Goal: Transaction & Acquisition: Purchase product/service

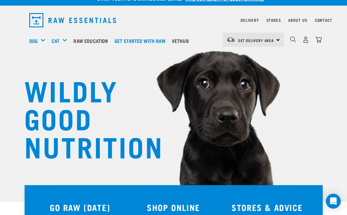
scroll to position [10, 0]
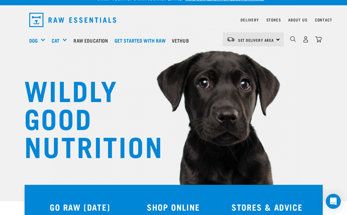
click at [0, 0] on div "Fillets & Boneless Meat" at bounding box center [0, 0] width 0 height 0
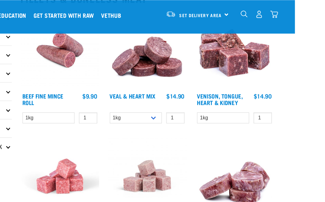
scroll to position [77, 0]
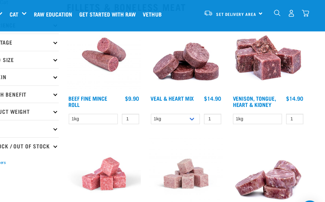
click at [245, 63] on img at bounding box center [274, 49] width 67 height 67
click at [242, 90] on link "Venison, Tongue, Heart & Kidney" at bounding box center [261, 91] width 39 height 8
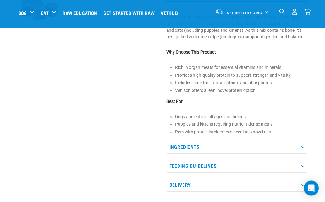
scroll to position [222, 0]
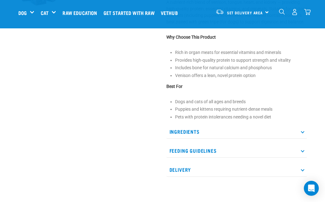
click at [194, 139] on p "Ingredients" at bounding box center [237, 132] width 141 height 14
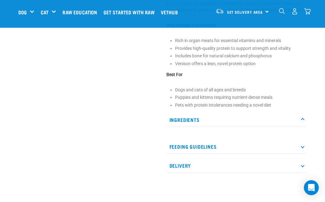
click at [304, 126] on p "Ingredients" at bounding box center [237, 120] width 141 height 14
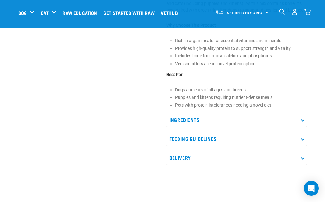
click at [305, 146] on p "Feeding Guidelines" at bounding box center [237, 139] width 141 height 14
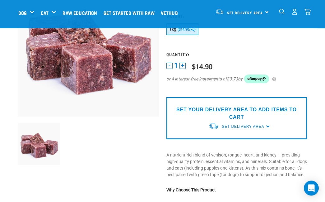
scroll to position [62, 0]
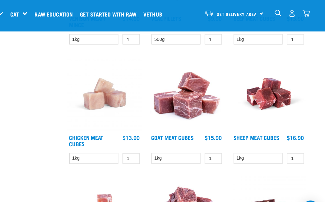
scroll to position [364, 0]
click at [245, 94] on img at bounding box center [274, 84] width 67 height 67
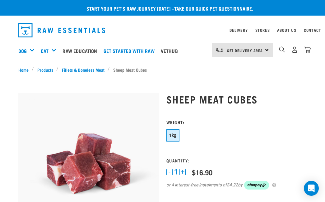
click at [297, 99] on h1 "Sheep Meat Cubes" at bounding box center [237, 98] width 141 height 11
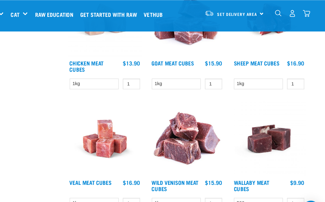
scroll to position [435, 0]
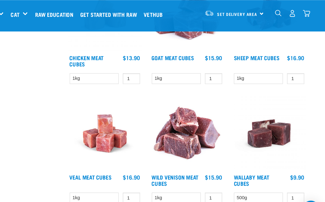
click at [176, 123] on img at bounding box center [200, 120] width 67 height 67
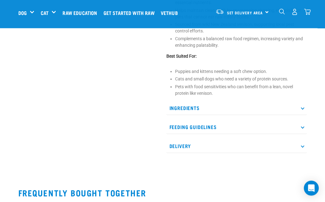
scroll to position [281, 0]
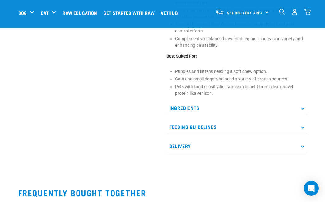
click at [302, 128] on p "Feeding Guidelines" at bounding box center [237, 127] width 141 height 14
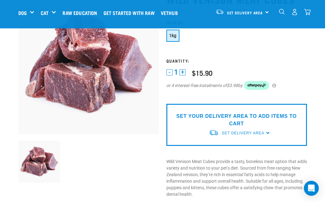
scroll to position [40, 0]
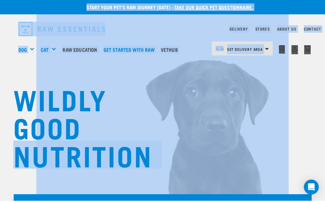
click at [0, 0] on div "Mixes & Minces" at bounding box center [0, 0] width 0 height 0
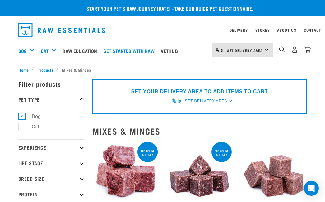
click at [205, 185] on img at bounding box center [200, 173] width 67 height 67
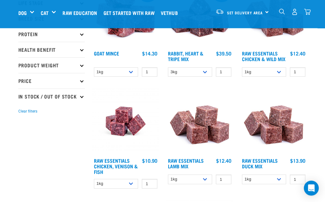
scroll to position [113, 0]
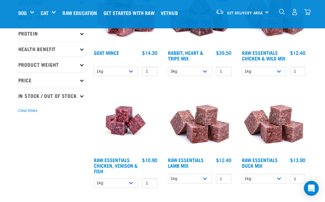
click at [273, 142] on img at bounding box center [274, 120] width 67 height 67
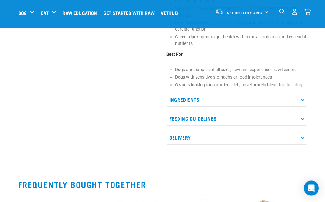
scroll to position [269, 0]
click at [305, 101] on p "Ingredients" at bounding box center [237, 99] width 141 height 14
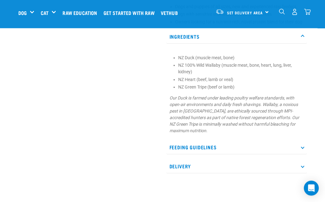
click at [301, 140] on p "Feeding Guidelines" at bounding box center [237, 147] width 141 height 14
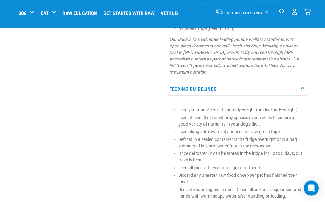
scroll to position [391, 0]
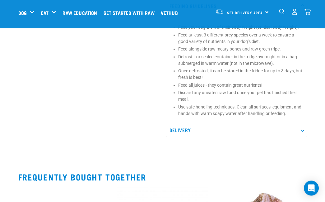
click at [303, 126] on p "Delivery" at bounding box center [237, 130] width 141 height 14
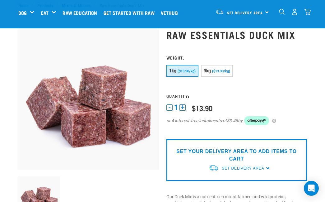
scroll to position [0, 0]
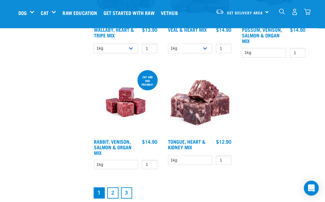
scroll to position [1111, 0]
click at [205, 119] on img at bounding box center [200, 102] width 67 height 67
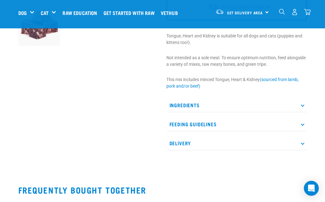
scroll to position [199, 0]
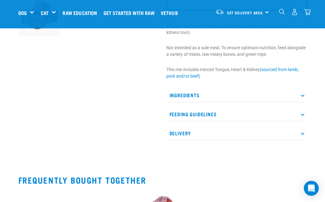
click at [304, 114] on icon at bounding box center [302, 113] width 3 height 3
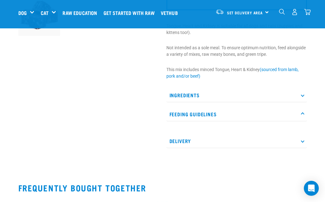
click at [304, 113] on icon at bounding box center [302, 113] width 3 height 3
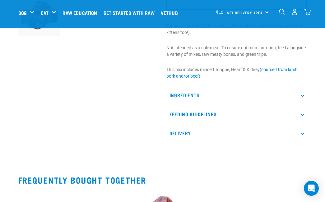
click at [303, 92] on p "Ingredients" at bounding box center [237, 95] width 141 height 14
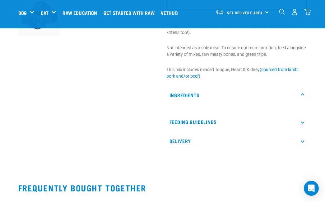
click at [302, 95] on icon at bounding box center [302, 94] width 3 height 3
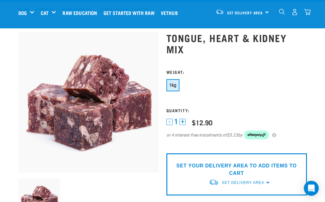
scroll to position [0, 0]
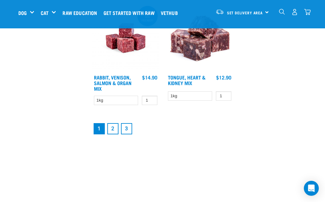
scroll to position [1177, 0]
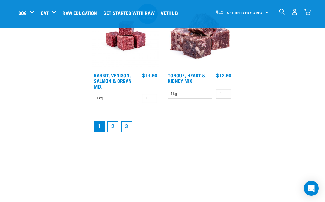
click at [111, 130] on link "2" at bounding box center [112, 126] width 11 height 11
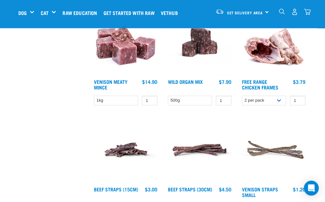
scroll to position [516, 0]
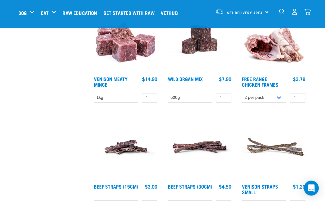
click at [124, 78] on link "Venison Meaty Mince" at bounding box center [111, 82] width 34 height 8
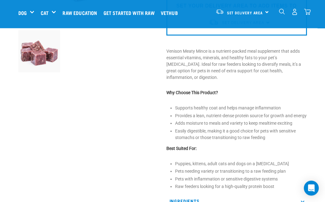
scroll to position [162, 0]
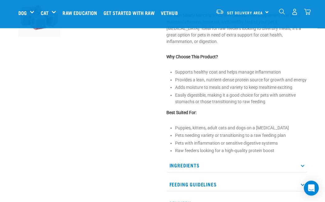
click at [302, 183] on icon at bounding box center [302, 184] width 3 height 3
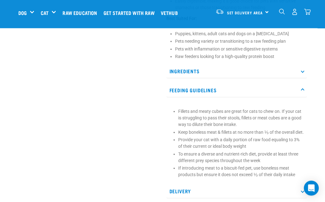
scroll to position [292, 0]
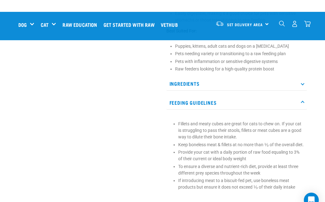
click at [304, 76] on p "Ingredients" at bounding box center [237, 72] width 141 height 14
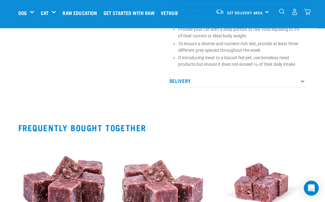
scroll to position [447, 0]
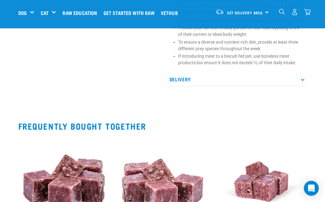
click at [305, 81] on p "Delivery" at bounding box center [237, 79] width 141 height 14
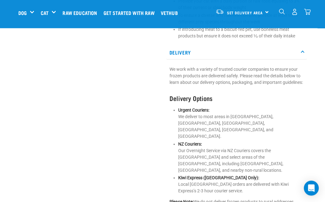
scroll to position [473, 0]
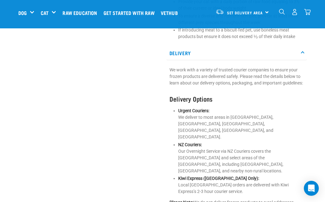
click at [304, 57] on p "Delivery" at bounding box center [237, 53] width 141 height 14
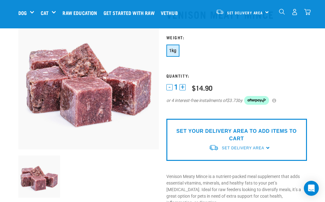
scroll to position [44, 0]
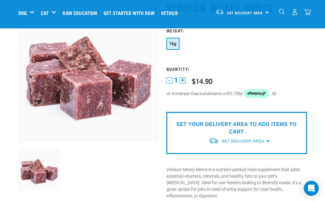
click at [251, 140] on span "Set Delivery Area" at bounding box center [243, 141] width 42 height 4
click at [226, 154] on link "[GEOGRAPHIC_DATA]" at bounding box center [240, 155] width 62 height 10
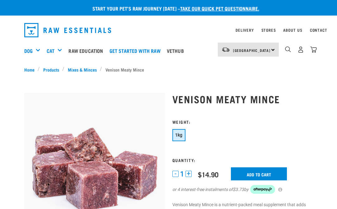
scroll to position [23, 0]
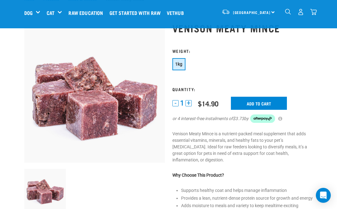
click at [254, 102] on input "Add to cart" at bounding box center [259, 103] width 56 height 13
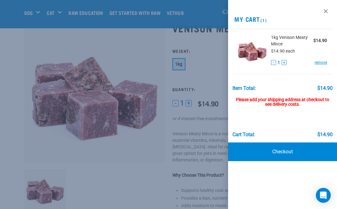
click at [282, 150] on link "Checkout" at bounding box center [282, 152] width 109 height 19
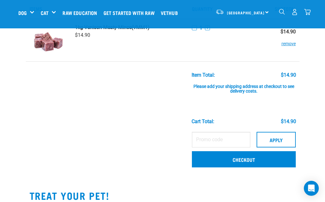
scroll to position [40, 0]
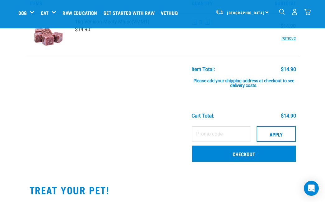
click at [254, 155] on link "Checkout" at bounding box center [244, 153] width 104 height 16
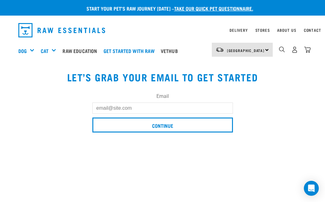
click at [103, 108] on input "Email" at bounding box center [162, 107] width 141 height 11
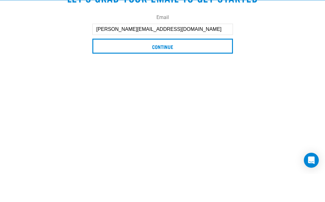
type input "Rachel@koast.co.nz"
click at [162, 67] on input "Continue" at bounding box center [162, 74] width 141 height 15
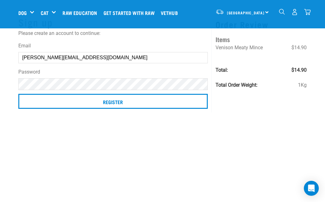
scroll to position [40, 0]
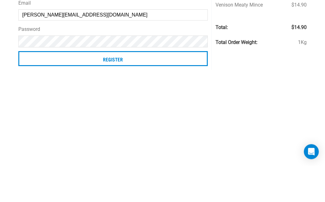
click at [111, 88] on input "Register" at bounding box center [113, 95] width 190 height 15
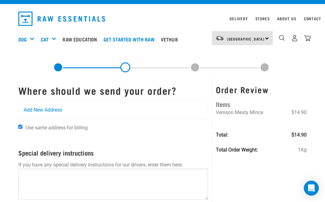
scroll to position [11, 0]
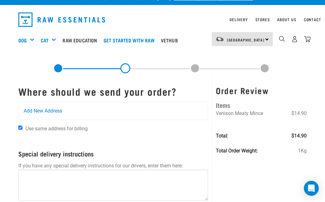
click at [34, 109] on span "Add New Address" at bounding box center [43, 110] width 39 height 7
click at [46, 110] on span "Add New Address" at bounding box center [43, 110] width 39 height 7
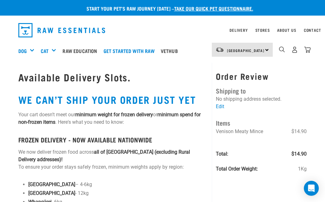
click at [311, 50] on img "dropdown navigation" at bounding box center [308, 49] width 7 height 7
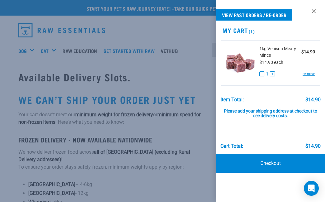
click at [262, 75] on button "-" at bounding box center [262, 73] width 5 height 5
click at [310, 72] on link "remove" at bounding box center [309, 74] width 12 height 6
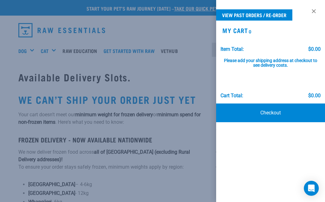
click at [317, 12] on link at bounding box center [314, 11] width 10 height 10
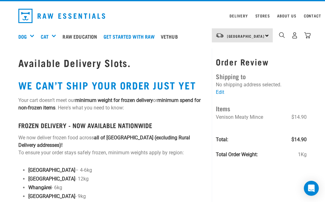
scroll to position [16, 0]
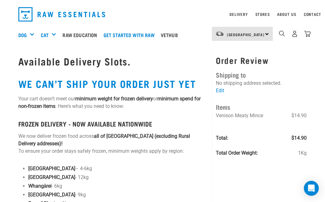
click at [0, 0] on div "Treats" at bounding box center [0, 0] width 0 height 0
click at [0, 0] on div "Freeze Dried Meals" at bounding box center [0, 0] width 0 height 0
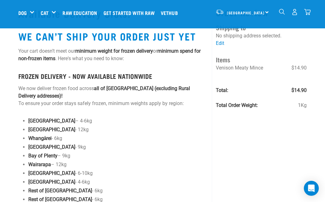
click at [0, 0] on div "Freeze Dried Meals" at bounding box center [0, 0] width 0 height 0
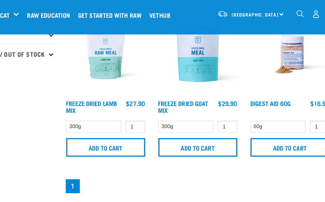
scroll to position [163, 0]
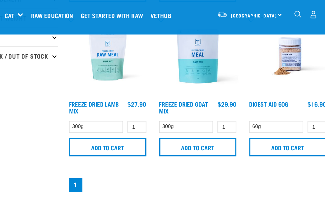
click at [241, 77] on img at bounding box center [274, 46] width 67 height 67
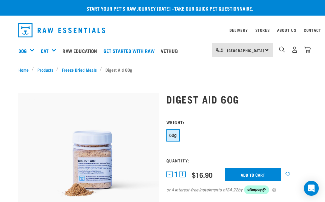
click at [0, 0] on div "Treats" at bounding box center [0, 0] width 0 height 0
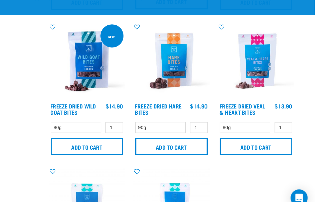
scroll to position [1154, 0]
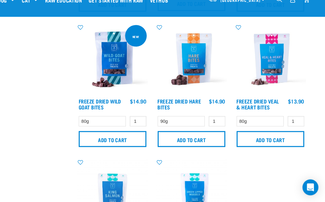
click at [258, 62] on img at bounding box center [274, 68] width 67 height 67
click at [256, 135] on input "Add to cart" at bounding box center [274, 142] width 64 height 15
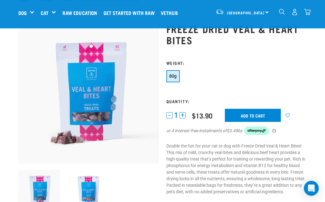
scroll to position [48, 0]
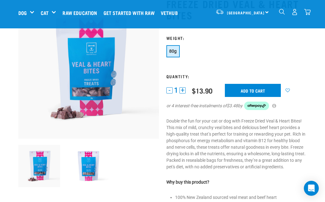
click at [183, 91] on button "+" at bounding box center [183, 90] width 6 height 6
click at [257, 92] on input "Add to cart" at bounding box center [253, 90] width 56 height 13
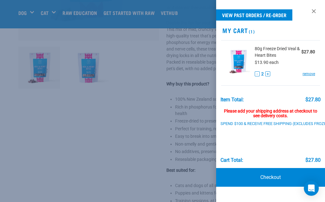
scroll to position [146, 0]
click at [266, 178] on link "Checkout" at bounding box center [270, 177] width 109 height 19
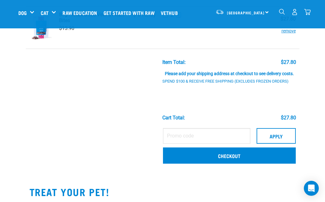
scroll to position [46, 0]
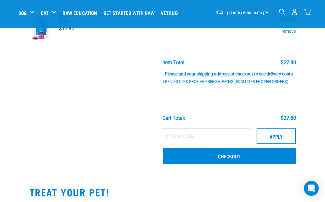
click at [239, 161] on link "Checkout" at bounding box center [229, 156] width 133 height 16
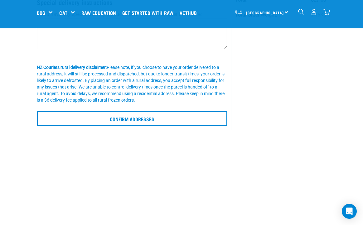
scroll to position [115, 0]
click at [142, 119] on input "Confirm addresses" at bounding box center [132, 118] width 190 height 15
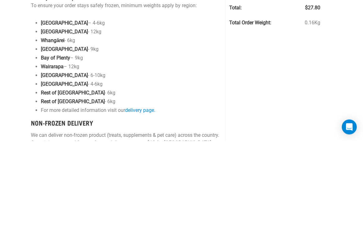
scroll to position [0, 6]
